Goal: Find specific page/section: Find specific page/section

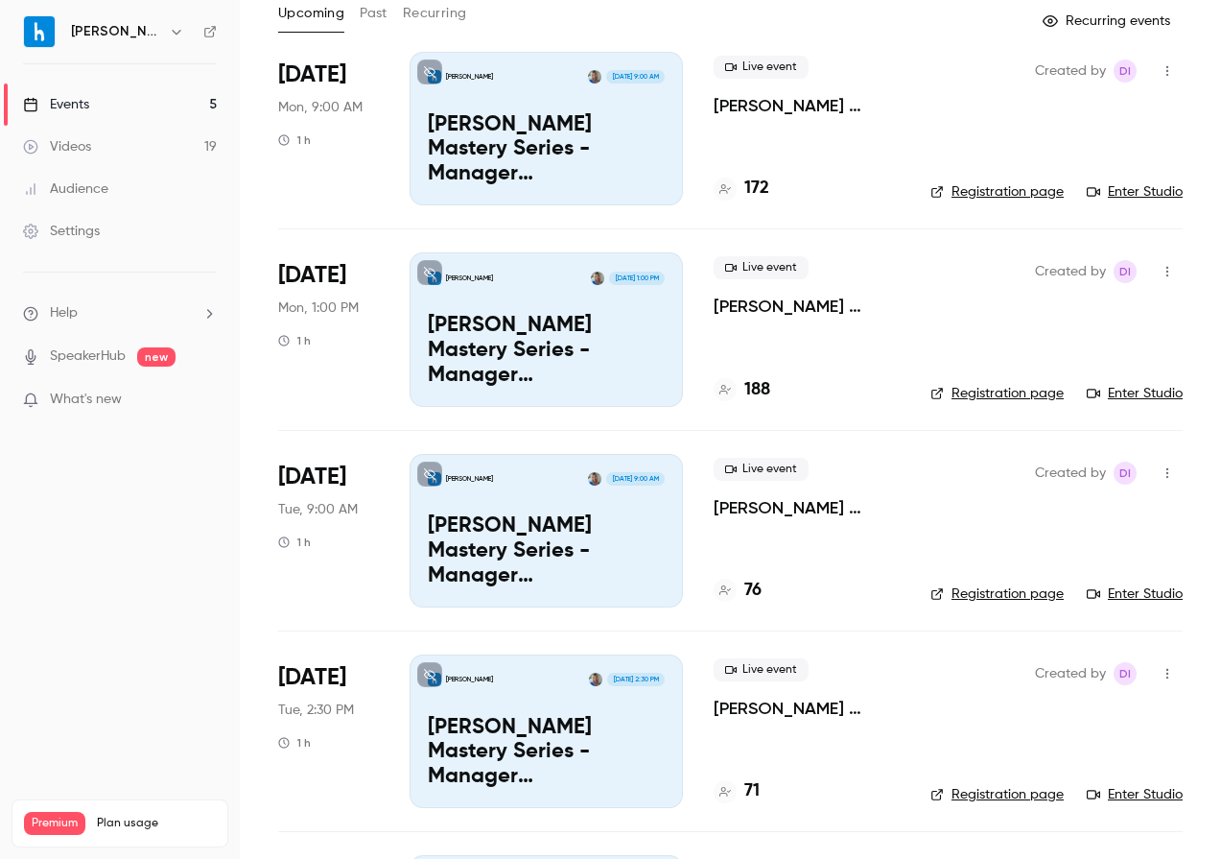
scroll to position [298, 0]
